Goal: Navigation & Orientation: Find specific page/section

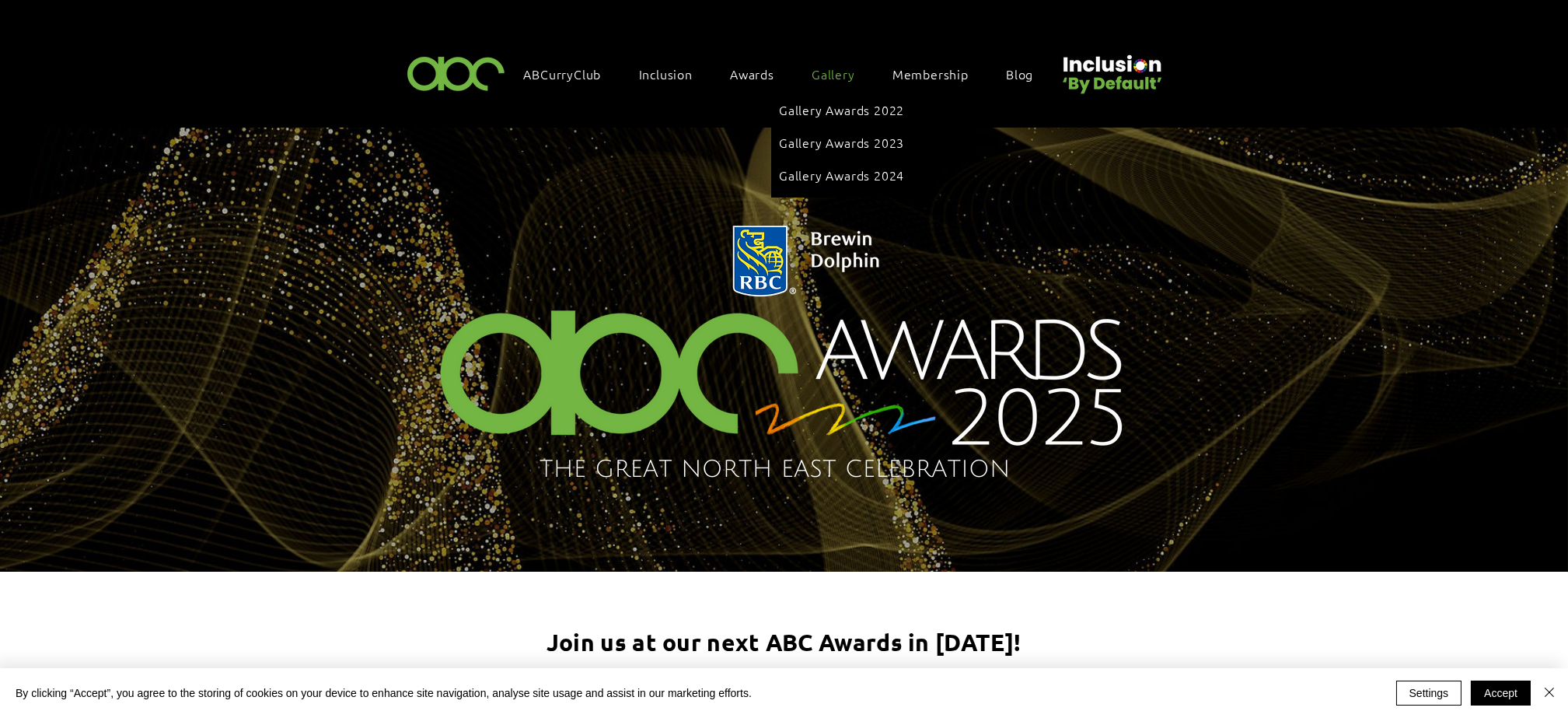
click at [841, 67] on span "Gallery" at bounding box center [833, 74] width 43 height 17
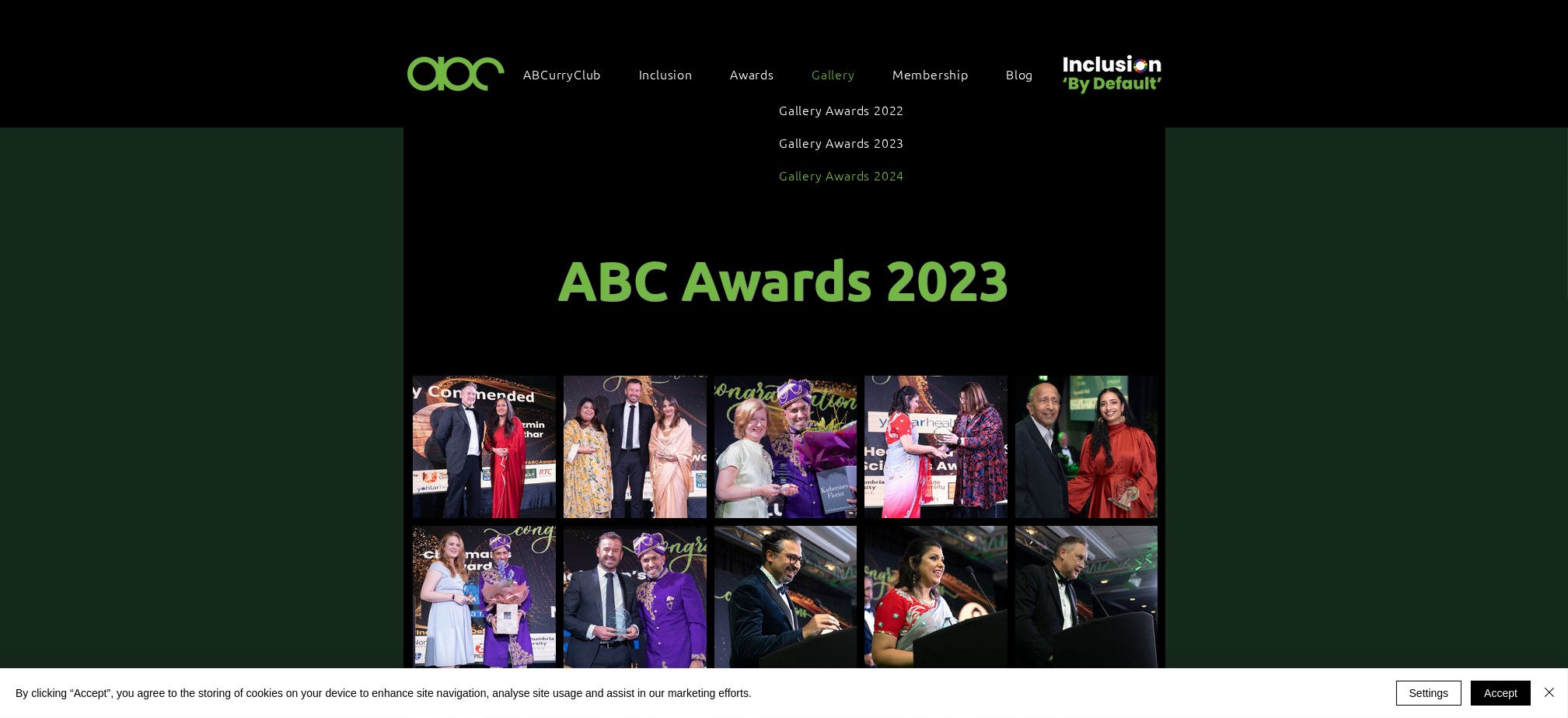
click at [831, 167] on span "Gallery Awards 2024" at bounding box center [842, 175] width 125 height 17
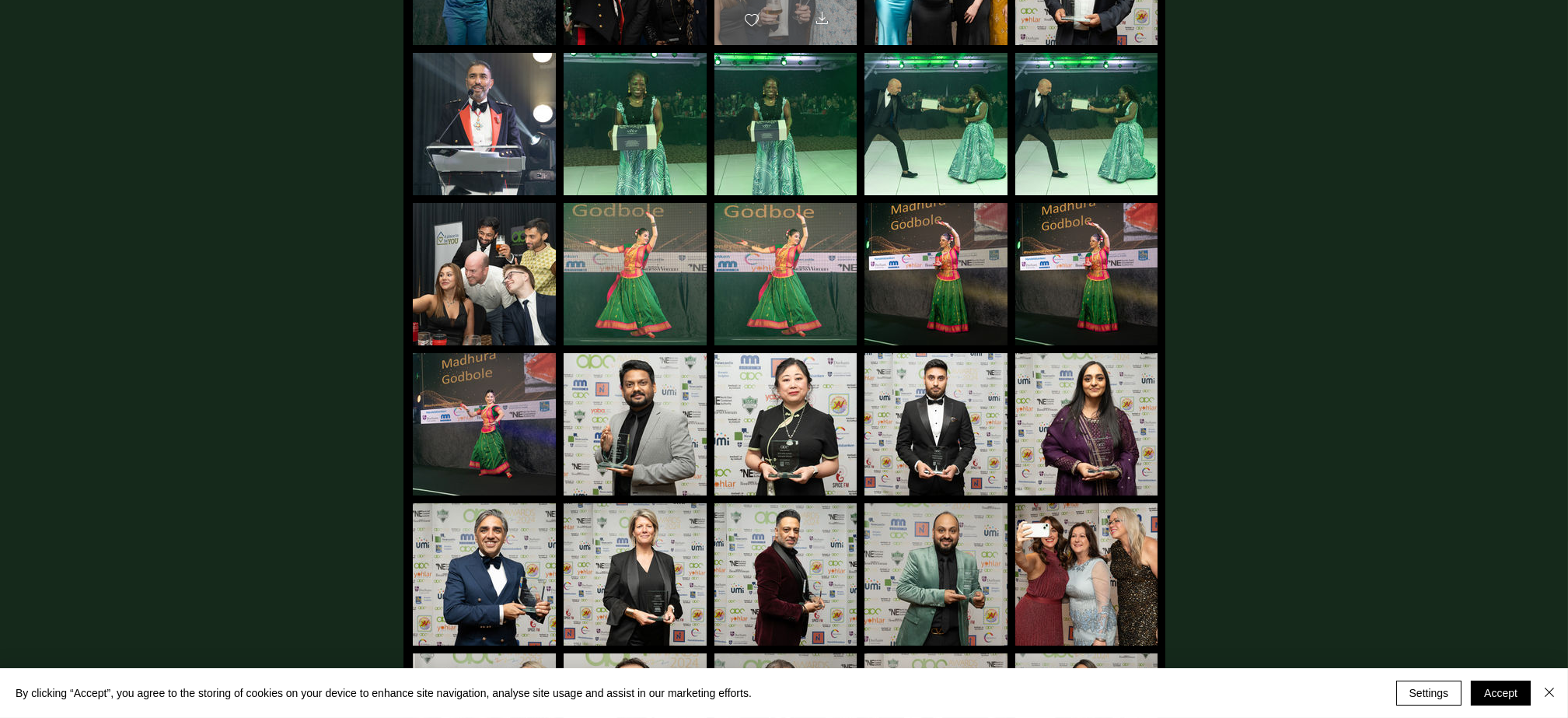
scroll to position [623, 0]
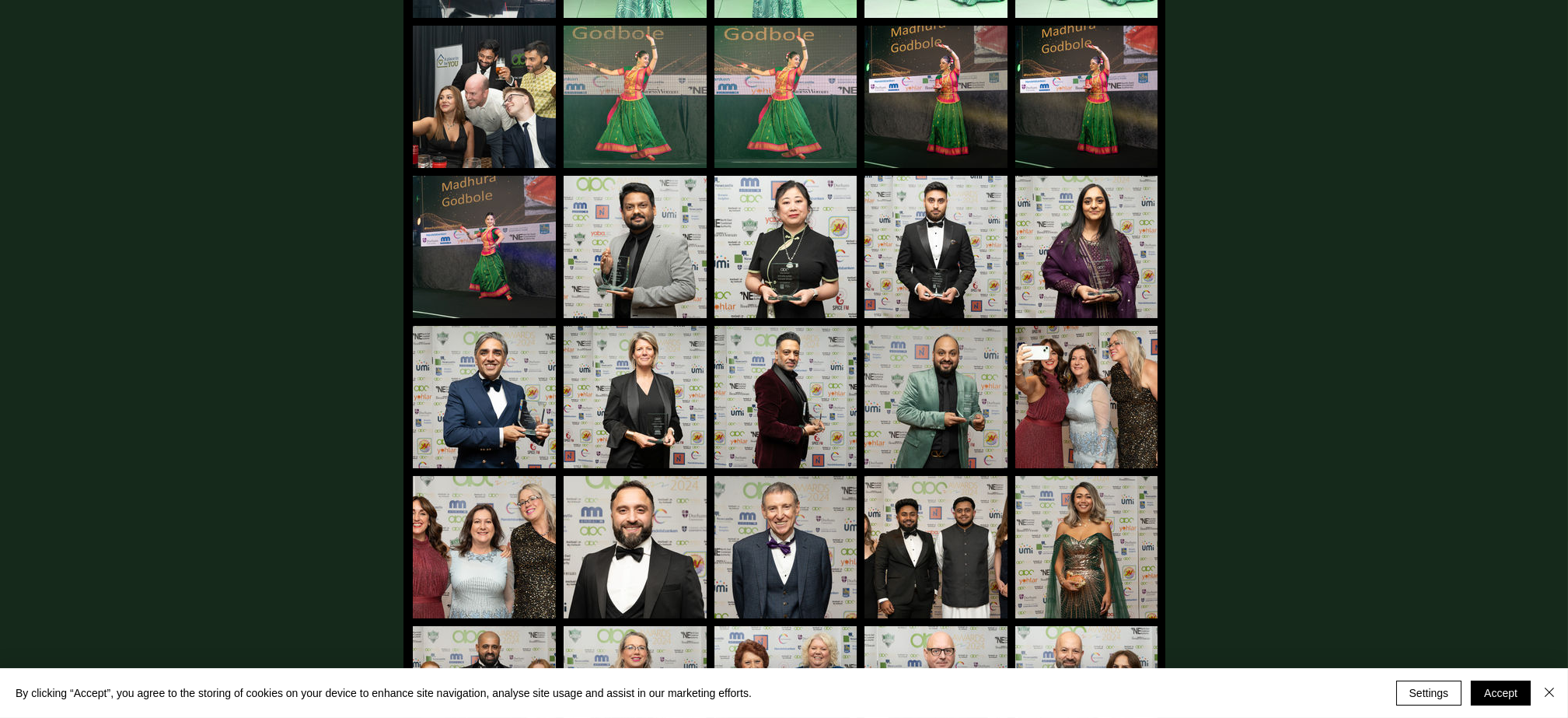
click at [1234, 541] on div "main content" at bounding box center [784, 391] width 1568 height 1772
